Goal: Navigation & Orientation: Find specific page/section

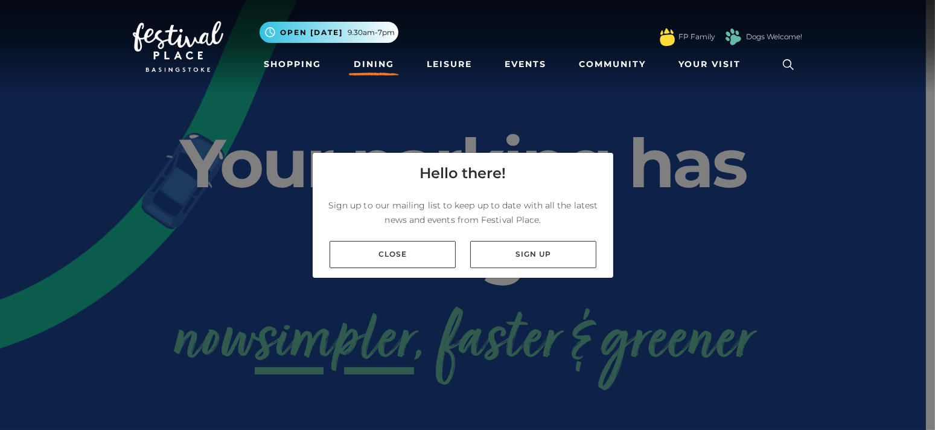
click at [377, 63] on link "Dining" at bounding box center [374, 64] width 50 height 22
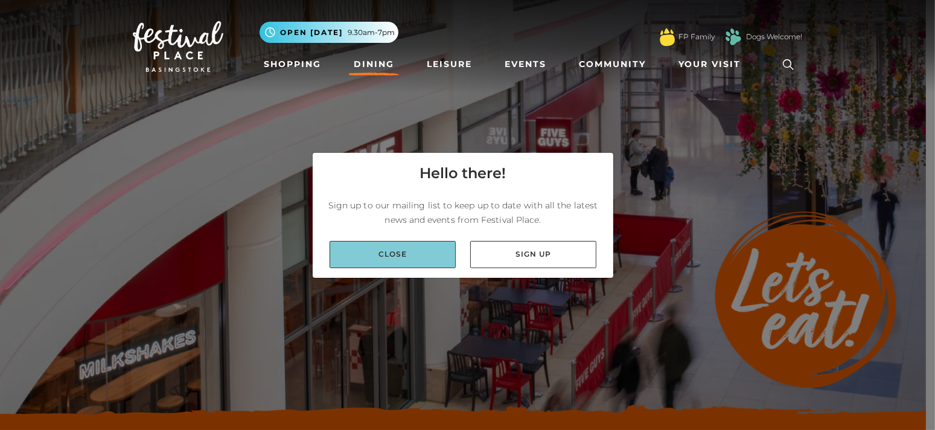
click at [417, 250] on link "Close" at bounding box center [393, 254] width 126 height 27
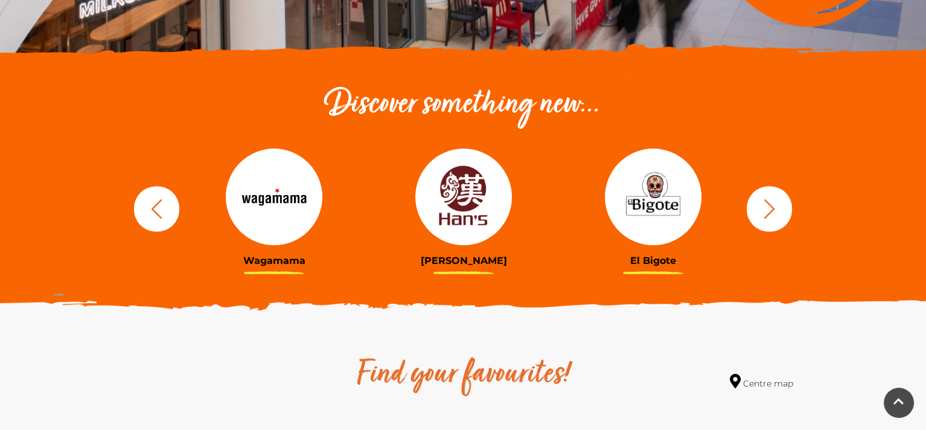
scroll to position [367, 0]
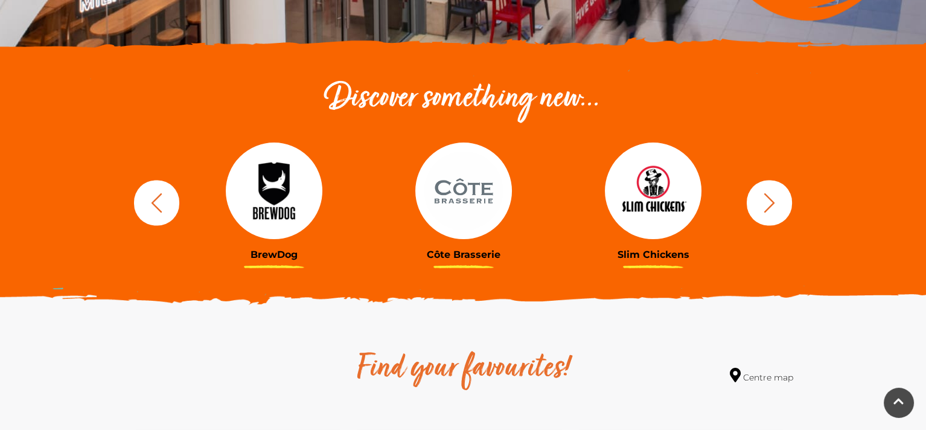
click at [446, 255] on h3 "Côte Brasserie" at bounding box center [463, 254] width 171 height 11
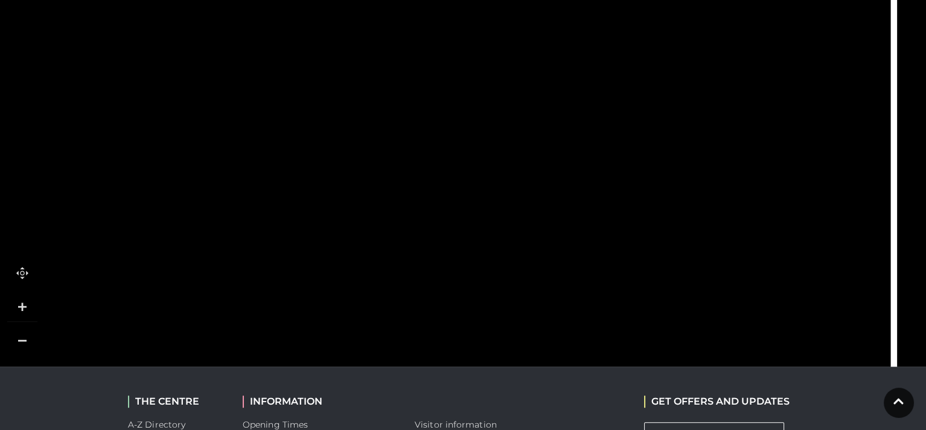
scroll to position [996, 0]
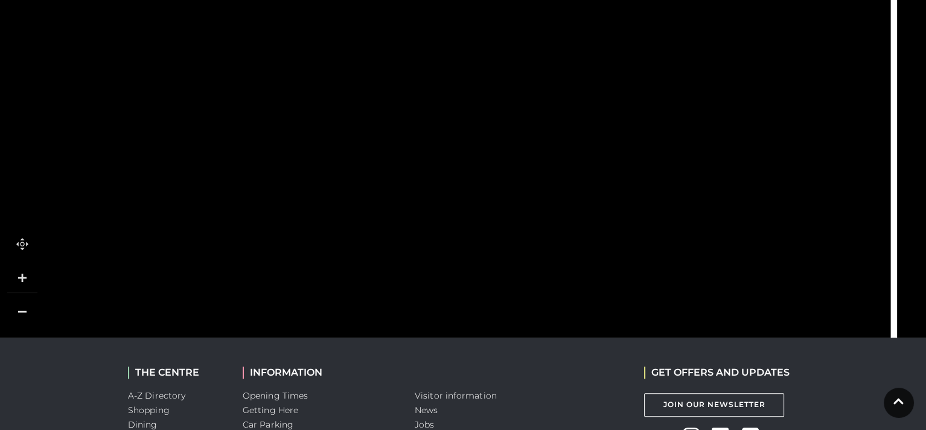
click at [25, 309] on link at bounding box center [22, 311] width 30 height 30
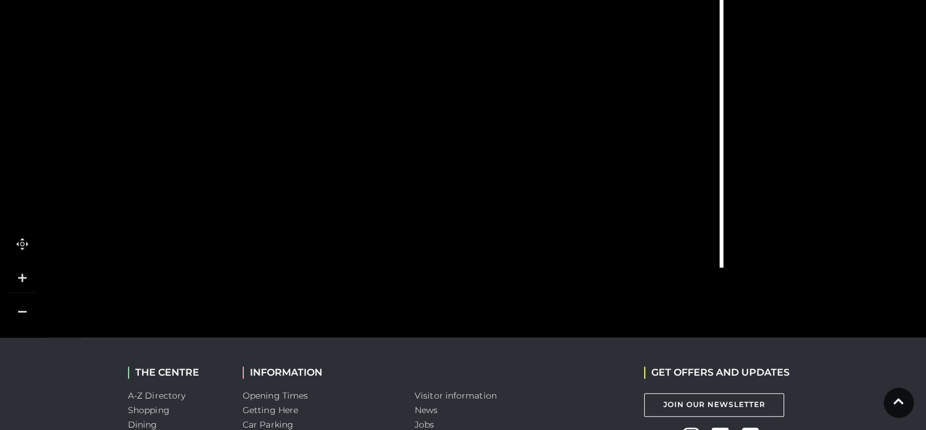
click at [25, 309] on link at bounding box center [22, 311] width 30 height 30
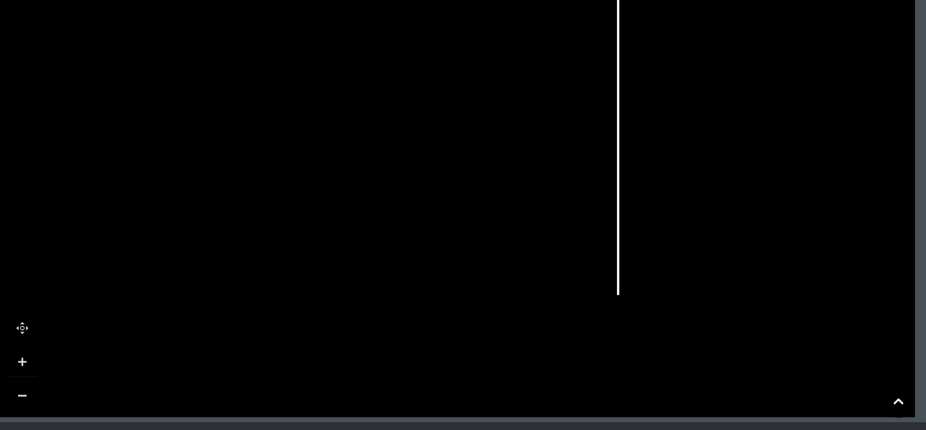
scroll to position [928, 0]
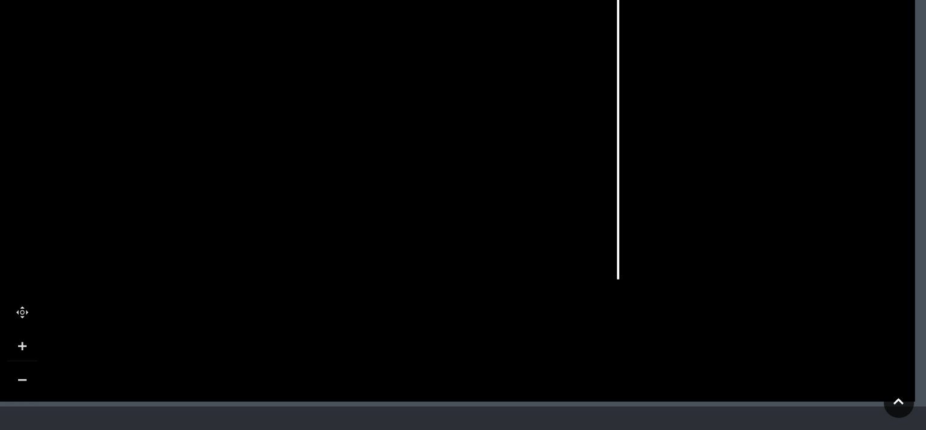
click at [25, 382] on link at bounding box center [22, 380] width 30 height 30
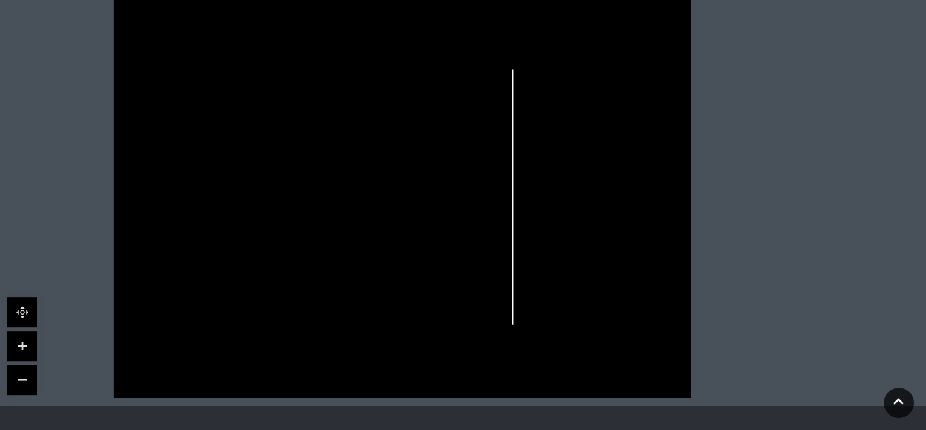
click at [464, 143] on icon at bounding box center [401, 194] width 735 height 407
click at [21, 340] on link at bounding box center [22, 346] width 30 height 30
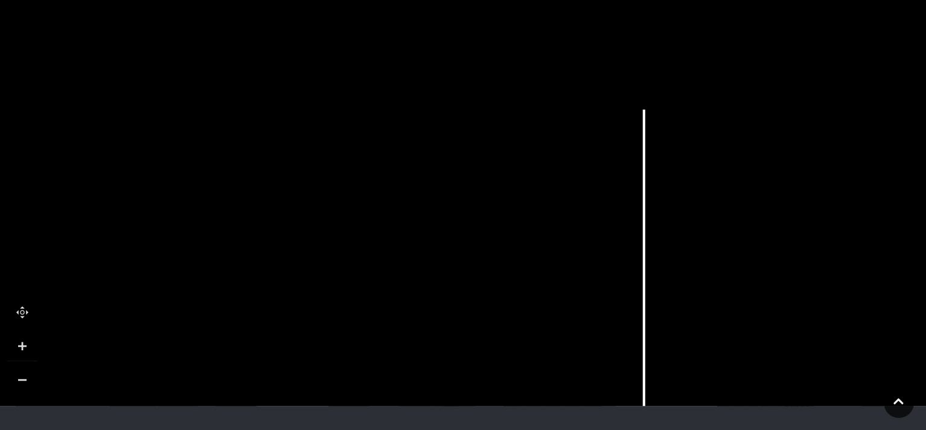
drag, startPoint x: 156, startPoint y: 136, endPoint x: 247, endPoint y: 276, distance: 166.6
click at [247, 276] on rect at bounding box center [240, 266] width 16 height 41
click at [172, 34] on tspan "THE ANVIL" at bounding box center [172, 34] width 0 height 0
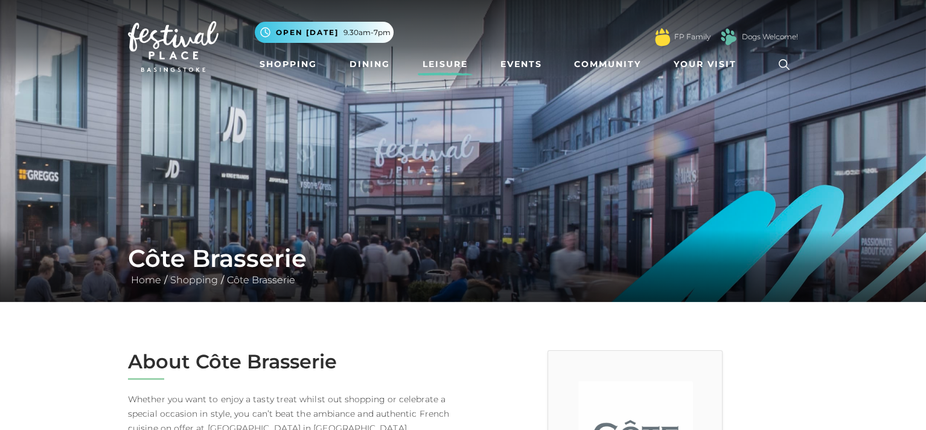
click at [447, 60] on link "Leisure" at bounding box center [445, 64] width 55 height 22
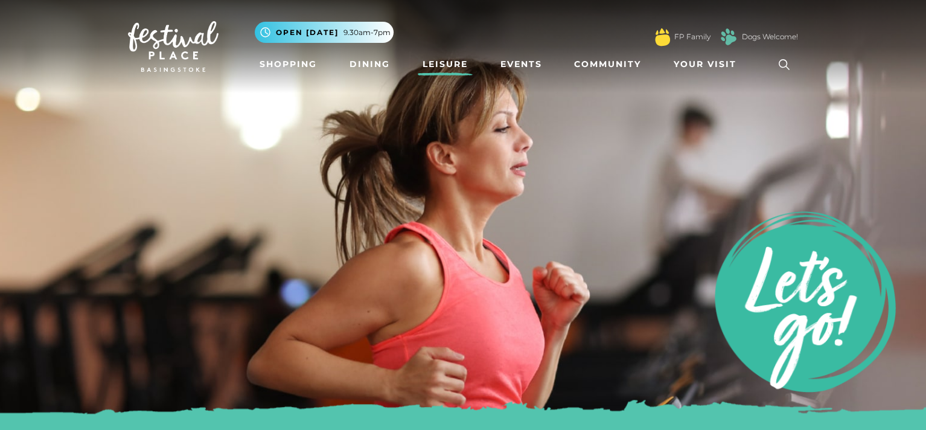
click at [782, 62] on icon at bounding box center [784, 65] width 18 height 18
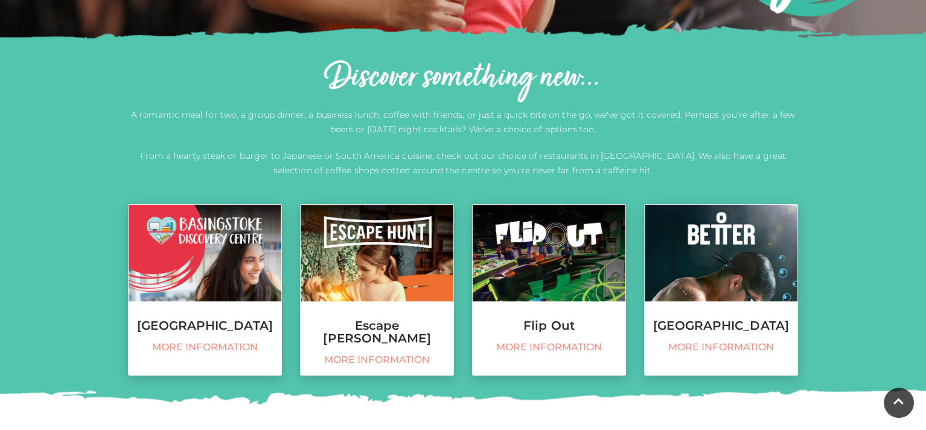
scroll to position [752, 0]
